Goal: Task Accomplishment & Management: Complete application form

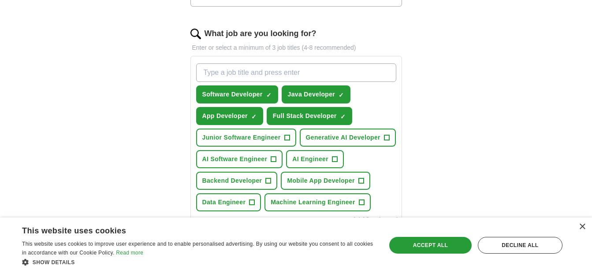
scroll to position [277, 0]
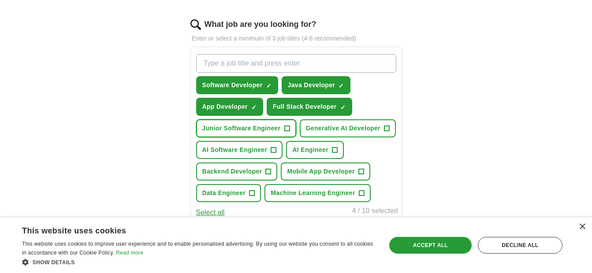
click at [289, 128] on span "+" at bounding box center [286, 128] width 5 height 7
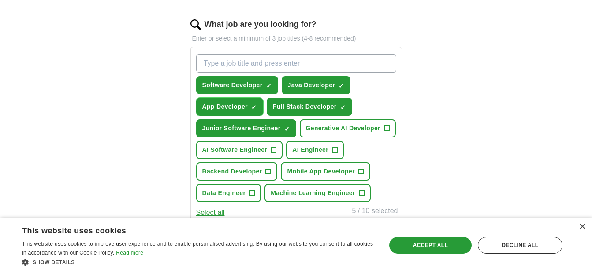
click at [0, 0] on span "×" at bounding box center [0, 0] width 0 height 0
click at [384, 129] on span "+" at bounding box center [387, 129] width 6 height 6
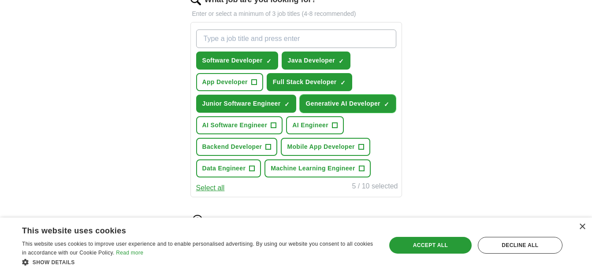
scroll to position [349, 0]
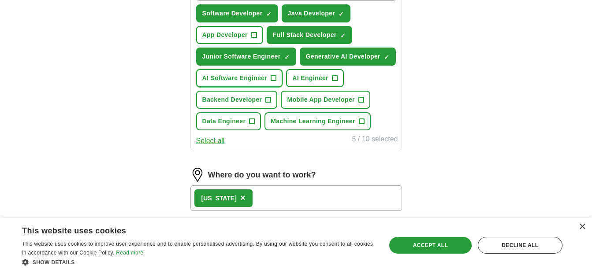
click at [269, 78] on button "AI Software Engineer +" at bounding box center [239, 78] width 87 height 18
click at [325, 79] on span "AI Engineer" at bounding box center [310, 78] width 36 height 9
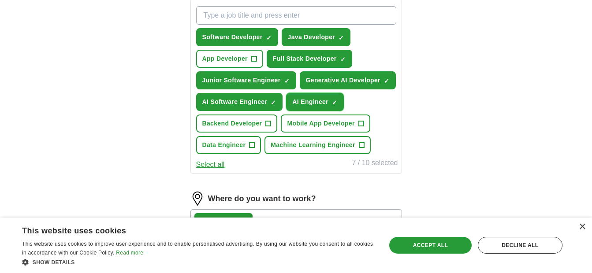
scroll to position [308, 0]
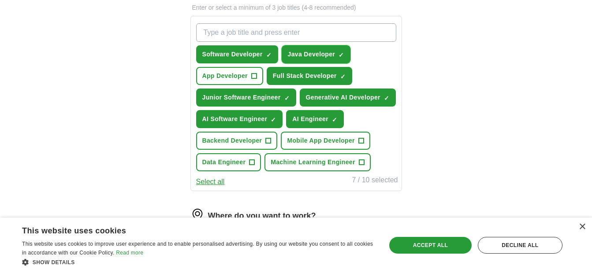
click at [0, 0] on span "×" at bounding box center [0, 0] width 0 height 0
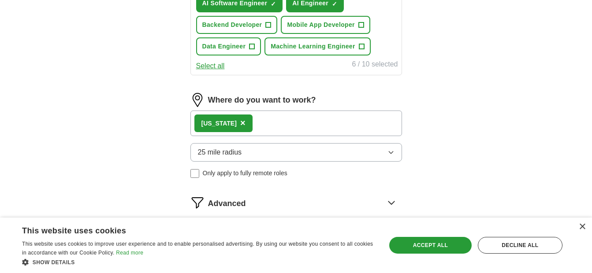
scroll to position [439, 0]
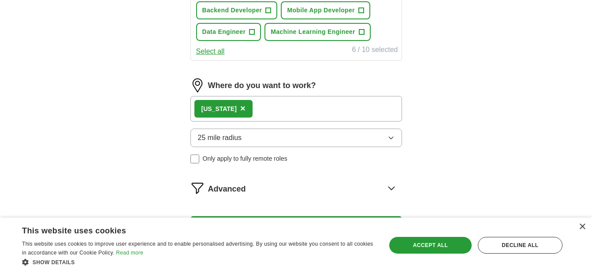
click at [291, 104] on div "[US_STATE] ×" at bounding box center [295, 109] width 211 height 26
click at [255, 115] on div "[US_STATE] ×" at bounding box center [295, 109] width 211 height 26
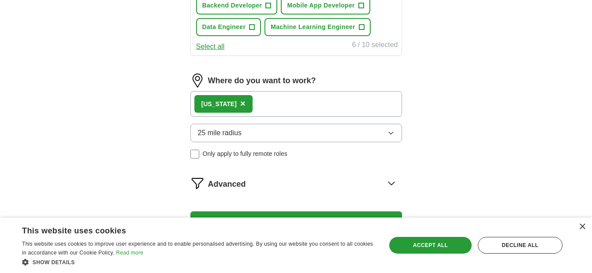
scroll to position [445, 0]
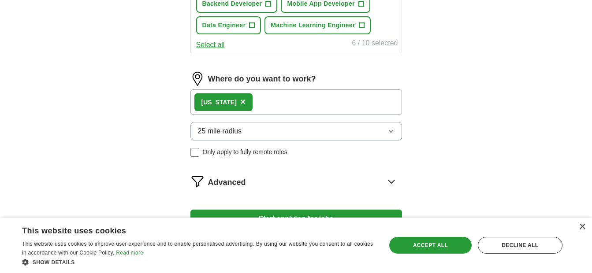
click at [242, 103] on span "×" at bounding box center [242, 102] width 5 height 10
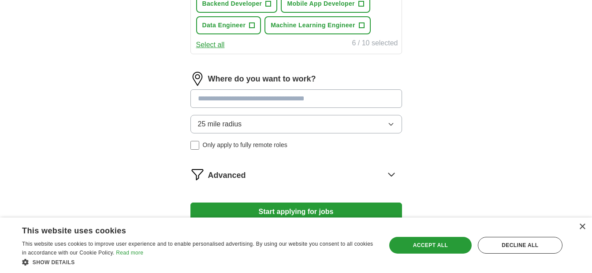
click at [244, 102] on input at bounding box center [295, 98] width 211 height 18
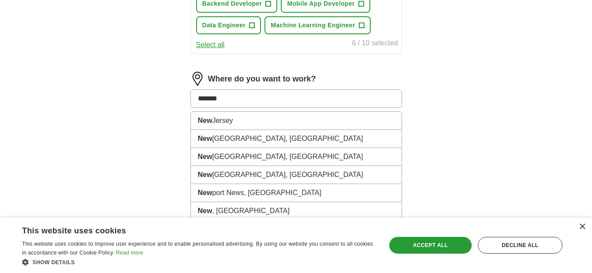
type input "********"
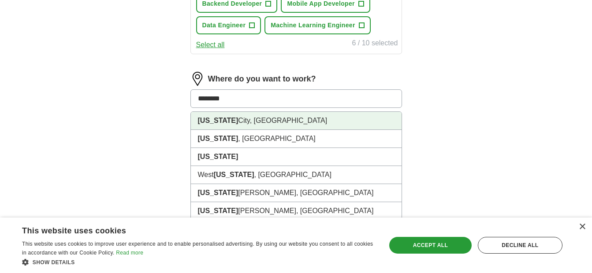
click at [237, 123] on li "[US_STATE][GEOGRAPHIC_DATA], [GEOGRAPHIC_DATA]" at bounding box center [296, 121] width 211 height 18
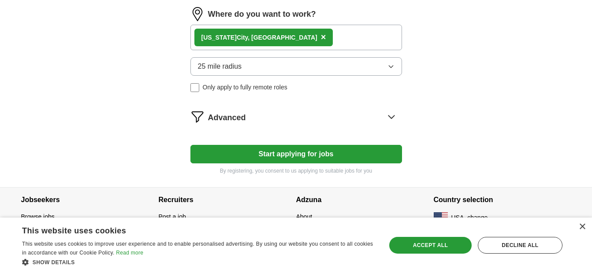
scroll to position [513, 0]
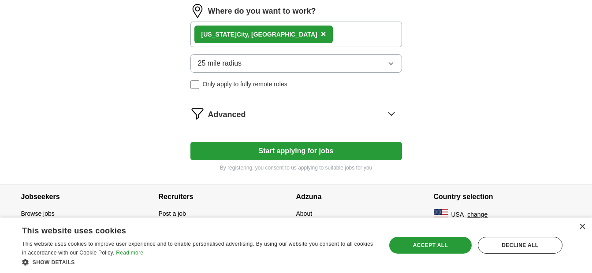
click at [284, 37] on div "[US_STATE][GEOGRAPHIC_DATA], [GEOGRAPHIC_DATA] ×" at bounding box center [295, 35] width 211 height 26
click at [289, 66] on button "25 mile radius" at bounding box center [295, 63] width 211 height 18
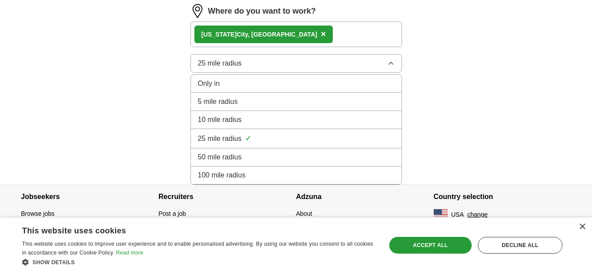
click at [244, 151] on li "50 mile radius" at bounding box center [296, 157] width 211 height 18
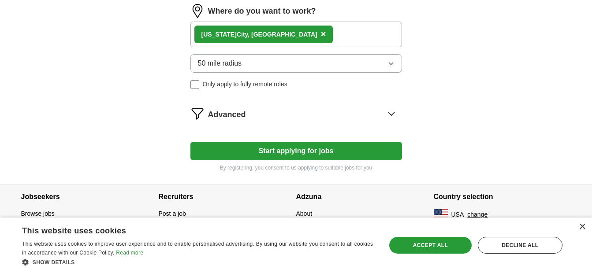
click at [295, 148] on button "Start applying for jobs" at bounding box center [295, 151] width 211 height 18
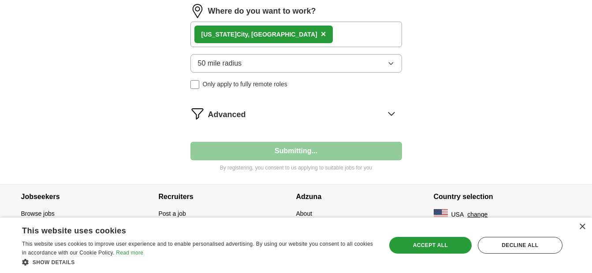
select select "**"
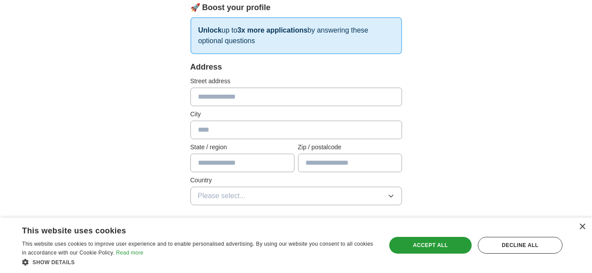
scroll to position [137, 0]
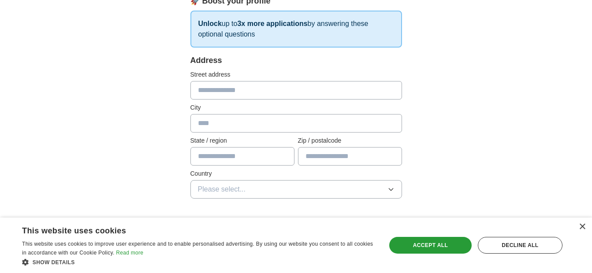
click at [305, 89] on input "text" at bounding box center [295, 90] width 211 height 18
type input "**********"
type input "**"
type input "*****"
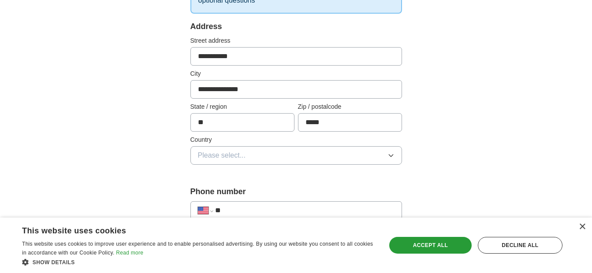
scroll to position [171, 0]
click at [289, 163] on button "Please select..." at bounding box center [295, 155] width 211 height 18
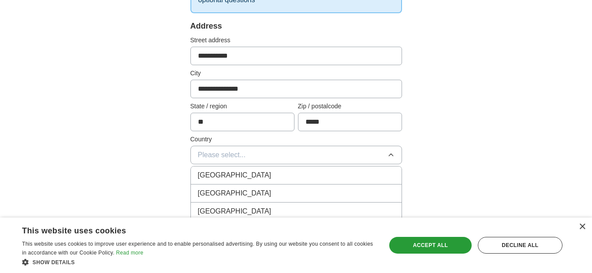
click at [265, 189] on div "[GEOGRAPHIC_DATA]" at bounding box center [296, 193] width 196 height 11
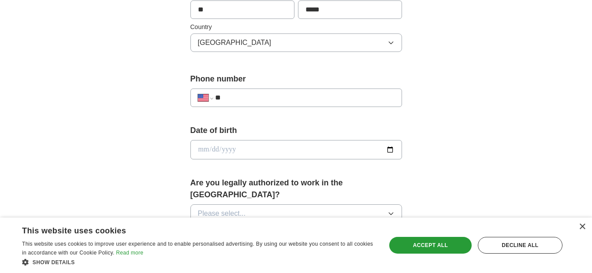
scroll to position [285, 0]
click at [302, 101] on input "**" at bounding box center [304, 97] width 179 height 11
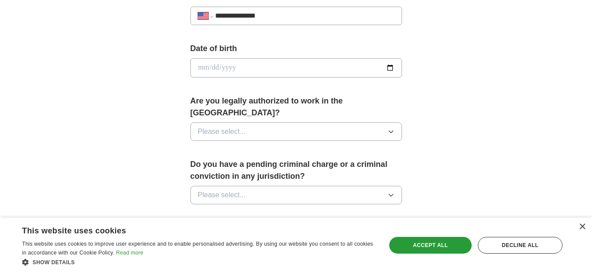
scroll to position [374, 0]
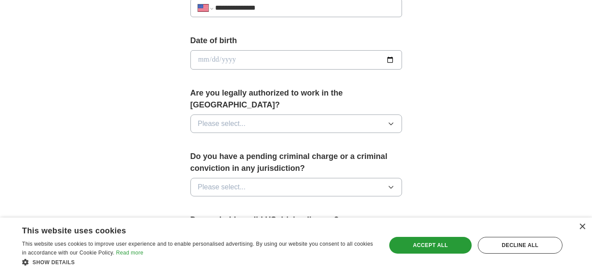
type input "**********"
click at [393, 57] on input "date" at bounding box center [295, 59] width 211 height 19
type input "**********"
click at [271, 116] on button "Please select..." at bounding box center [295, 124] width 211 height 18
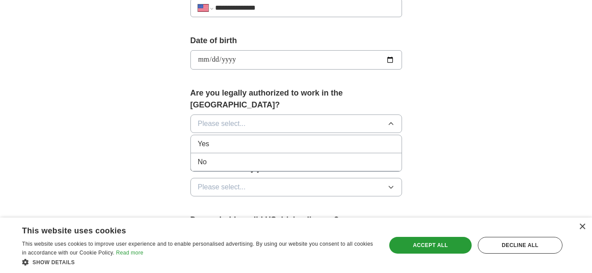
click at [255, 139] on div "Yes" at bounding box center [296, 144] width 196 height 11
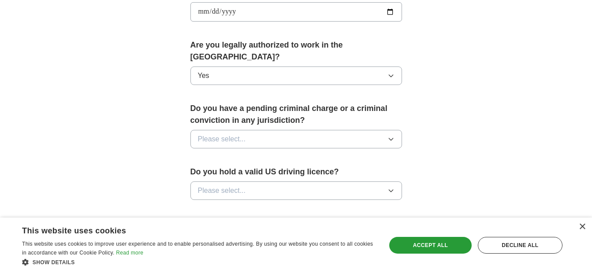
scroll to position [439, 0]
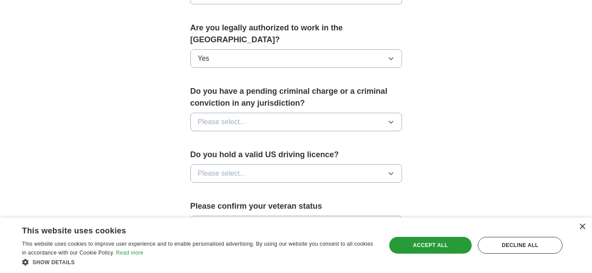
click at [287, 113] on button "Please select..." at bounding box center [295, 122] width 211 height 18
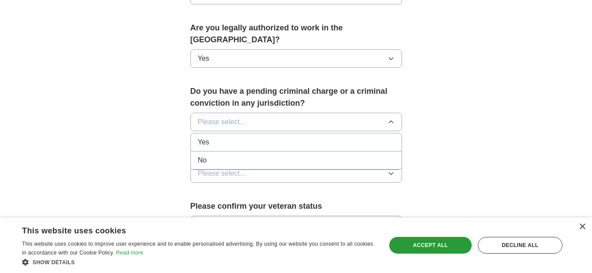
click at [260, 155] on div "No" at bounding box center [296, 160] width 196 height 11
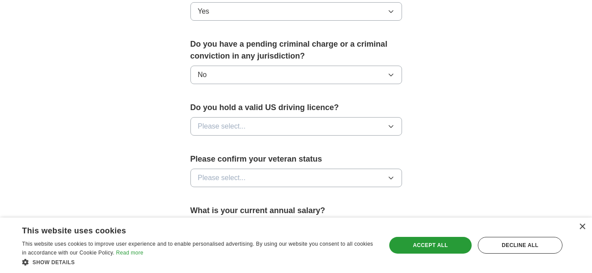
scroll to position [500, 0]
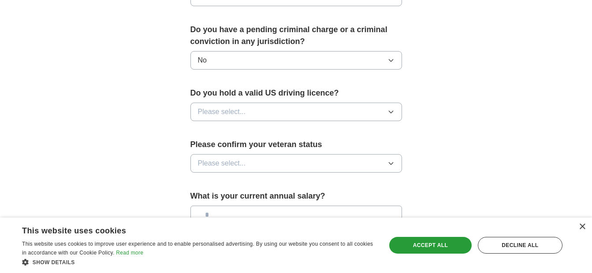
click at [283, 103] on button "Please select..." at bounding box center [295, 112] width 211 height 18
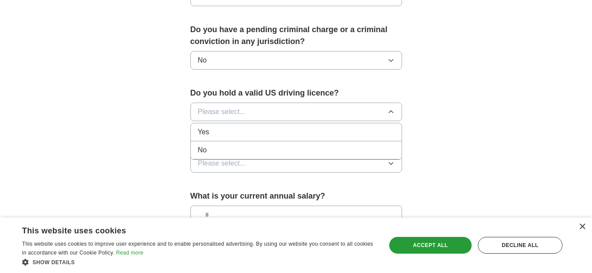
click at [258, 127] on div "Yes" at bounding box center [296, 132] width 196 height 11
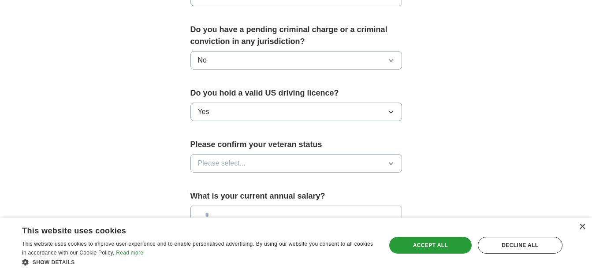
click at [255, 154] on button "Please select..." at bounding box center [295, 163] width 211 height 18
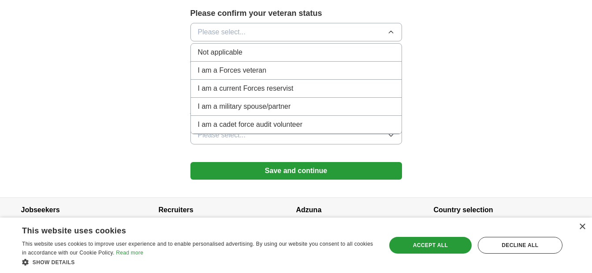
scroll to position [633, 0]
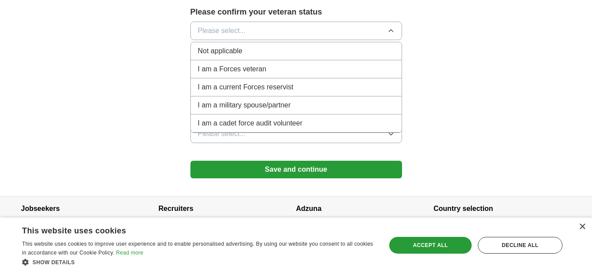
click at [288, 46] on div "Not applicable" at bounding box center [296, 51] width 196 height 11
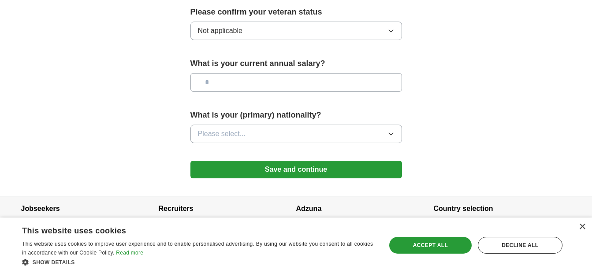
click at [285, 73] on input "text" at bounding box center [295, 82] width 211 height 18
click at [289, 125] on button "Please select..." at bounding box center [295, 134] width 211 height 18
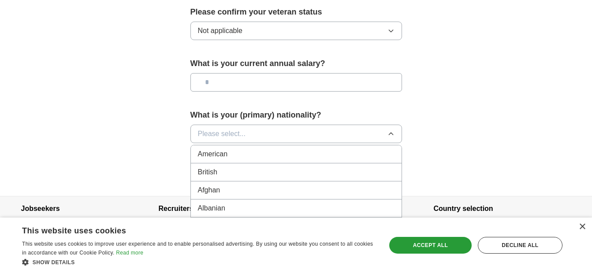
click at [256, 149] on div "American" at bounding box center [296, 154] width 196 height 11
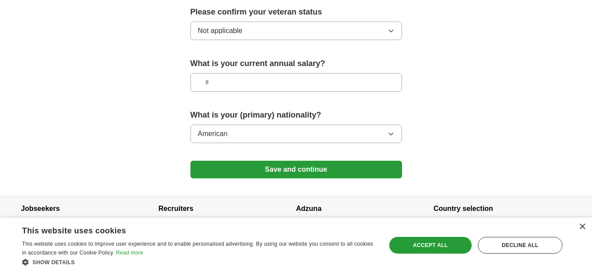
click at [286, 73] on input "text" at bounding box center [295, 82] width 211 height 18
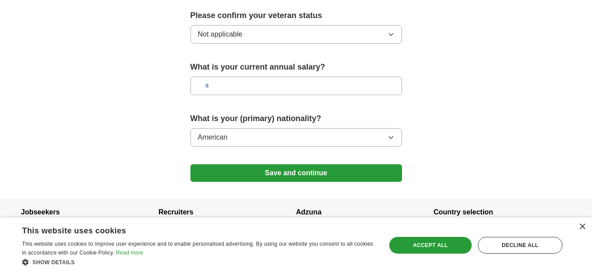
click at [296, 164] on button "Save and continue" at bounding box center [295, 173] width 211 height 18
